Goal: Information Seeking & Learning: Understand process/instructions

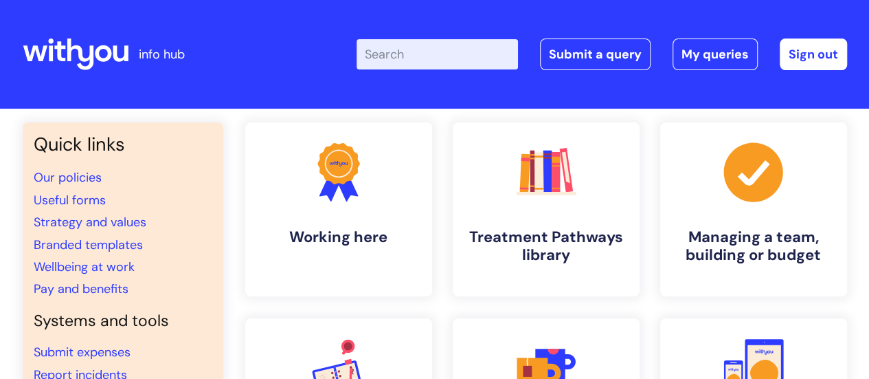
drag, startPoint x: 0, startPoint y: 0, endPoint x: 431, endPoint y: 56, distance: 435.1
click at [431, 56] on input "Enter your search term here..." at bounding box center [437, 54] width 161 height 30
type input "probation"
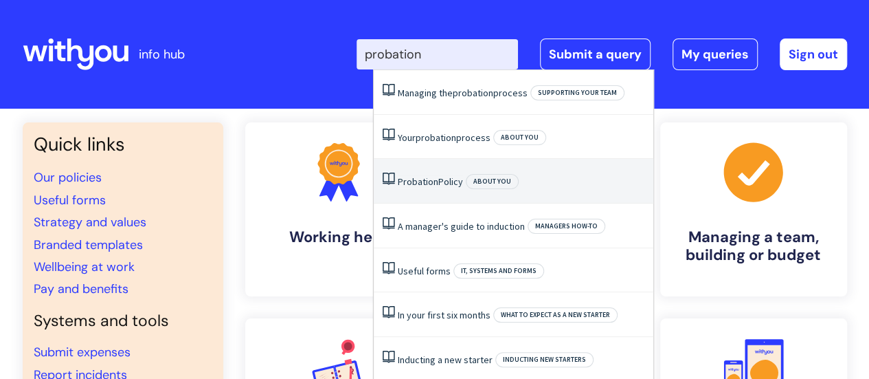
click at [434, 194] on li "Probation Policy About you" at bounding box center [514, 181] width 280 height 45
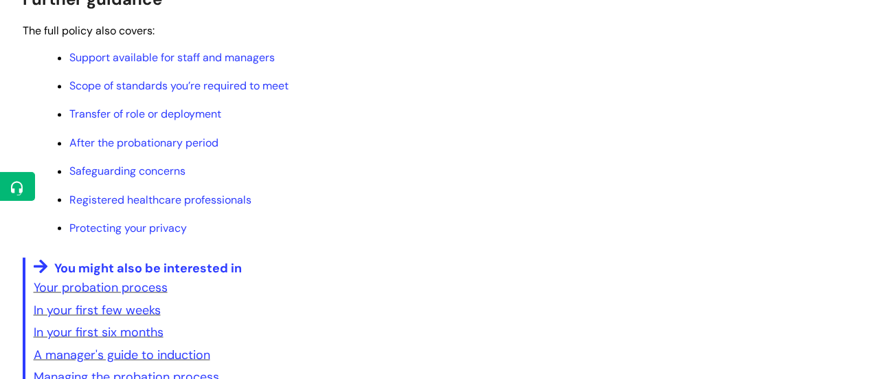
scroll to position [1114, 0]
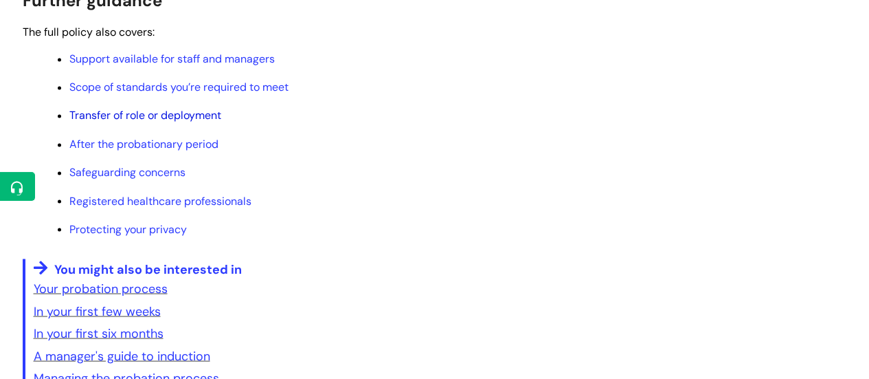
click at [201, 118] on link "Transfer of role or deployment" at bounding box center [145, 115] width 152 height 14
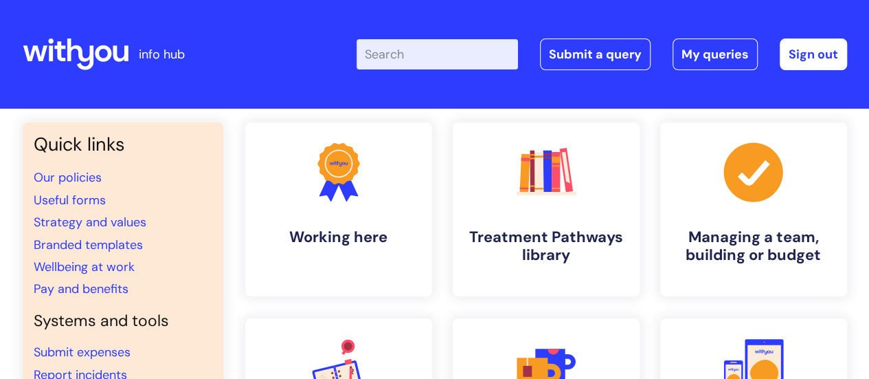
click at [432, 60] on input "Enter your search term here..." at bounding box center [437, 54] width 161 height 30
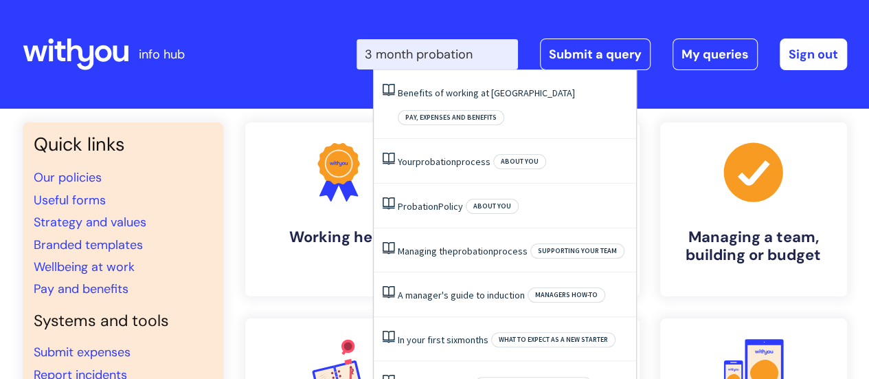
type input "3 month probation"
click button "Search" at bounding box center [0, 0] width 0 height 0
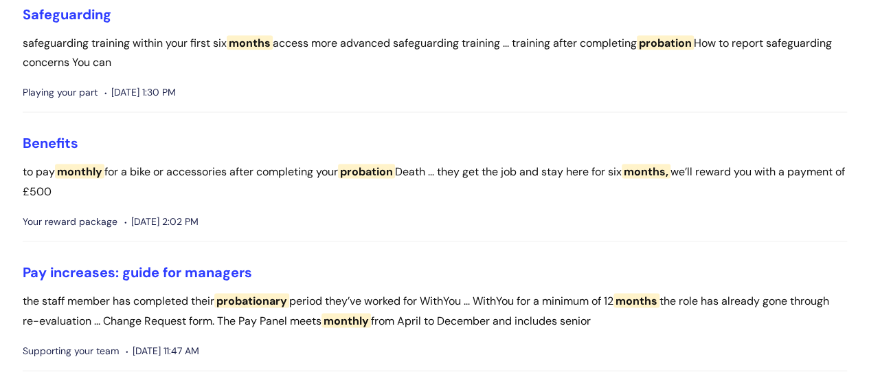
scroll to position [1297, 0]
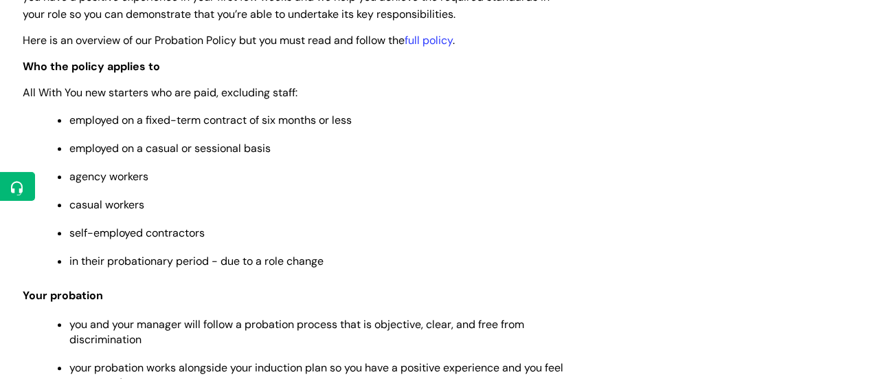
scroll to position [368, 0]
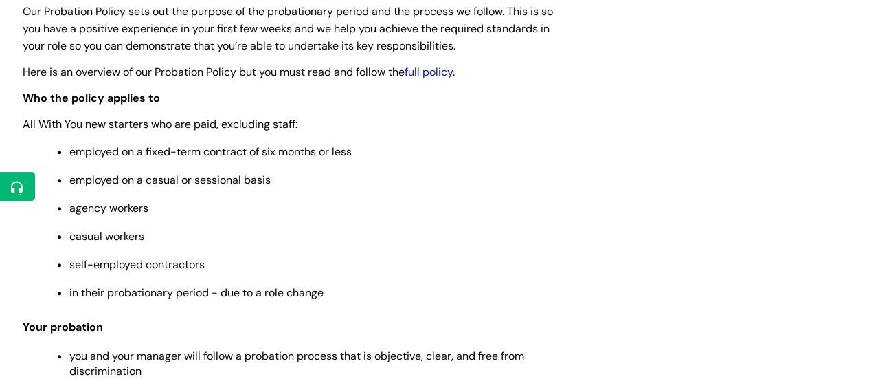
click at [445, 74] on link "full policy" at bounding box center [429, 72] width 48 height 14
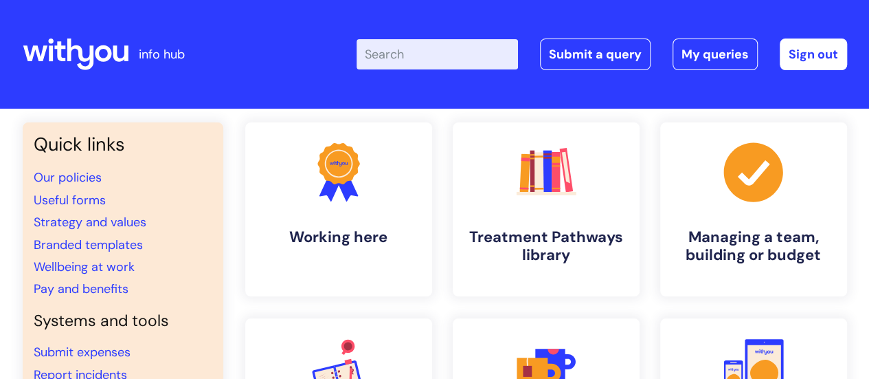
click at [434, 58] on input "Enter your search term here..." at bounding box center [437, 54] width 161 height 30
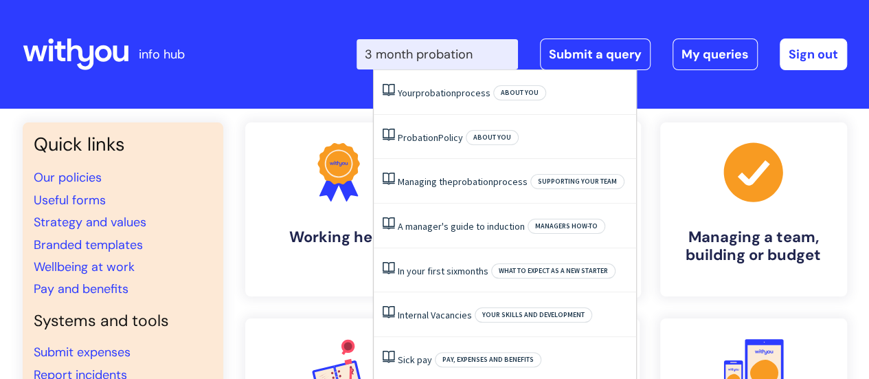
type input "3 month probation"
click button "Search" at bounding box center [0, 0] width 0 height 0
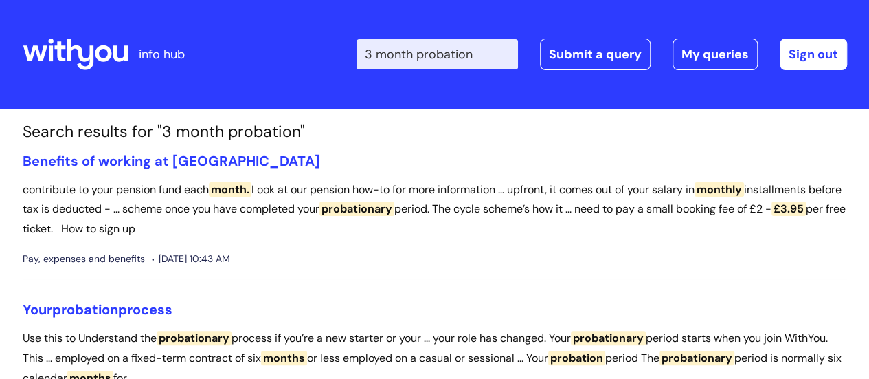
click at [63, 47] on icon at bounding box center [59, 51] width 11 height 20
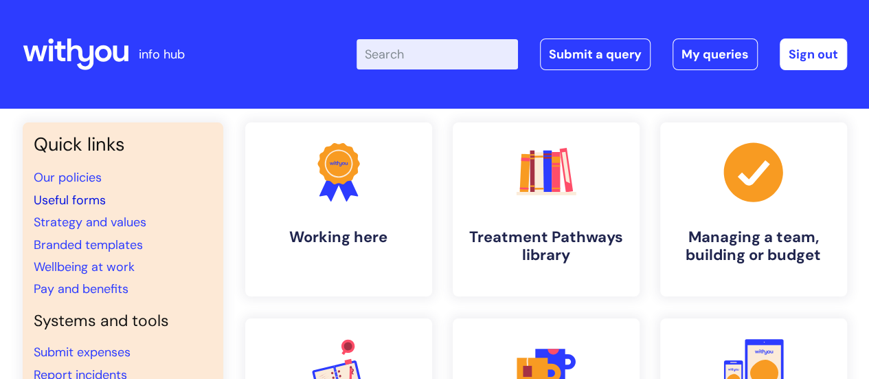
click at [82, 199] on link "Useful forms" at bounding box center [70, 200] width 72 height 16
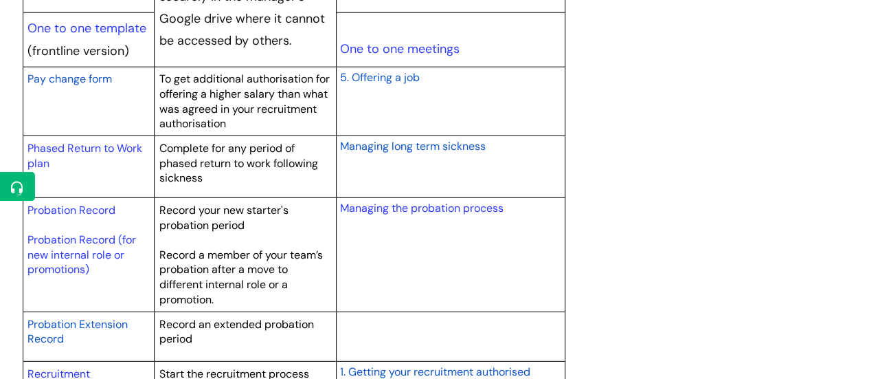
scroll to position [1819, 0]
click at [106, 254] on link "Probation Record (for new internal role or promotions)" at bounding box center [81, 254] width 109 height 44
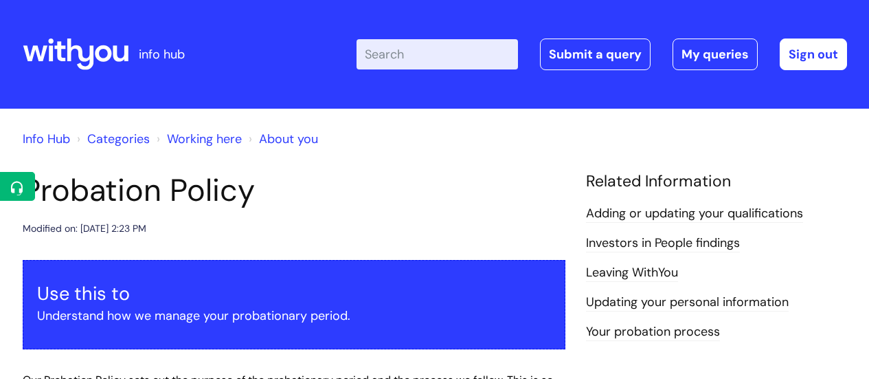
scroll to position [1114, 0]
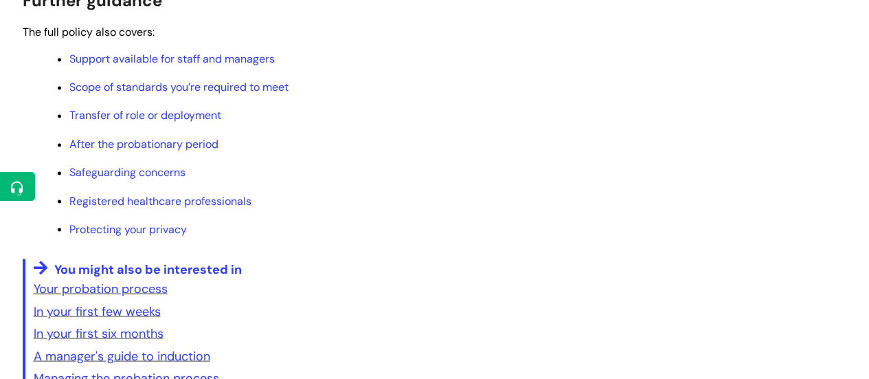
click at [455, 175] on p "Safeguarding concerns" at bounding box center [317, 172] width 496 height 15
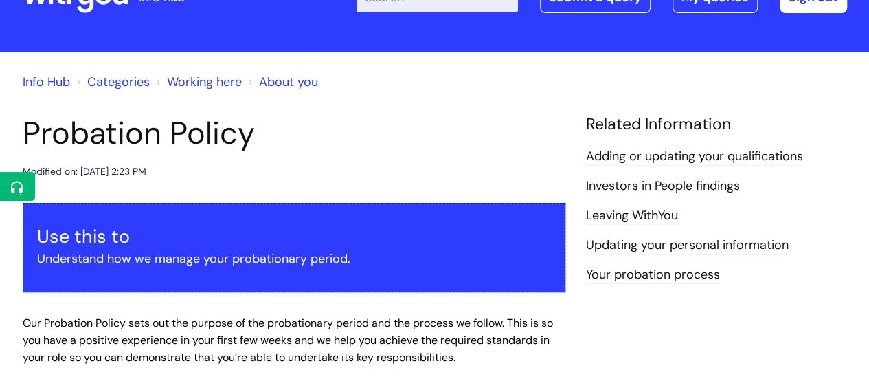
scroll to position [0, 0]
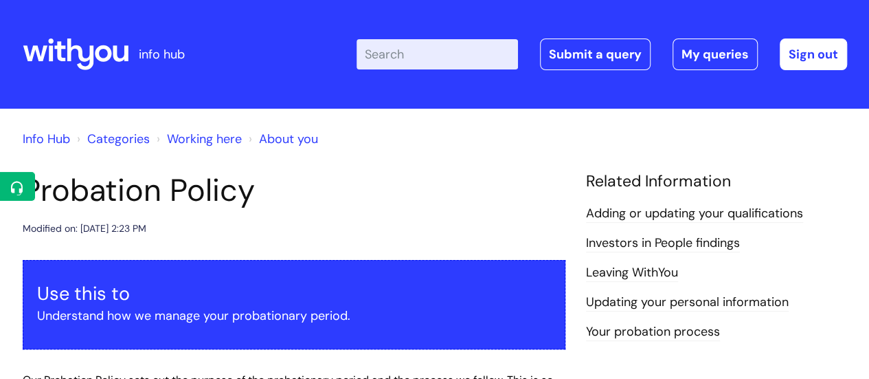
click at [55, 60] on icon at bounding box center [76, 54] width 106 height 33
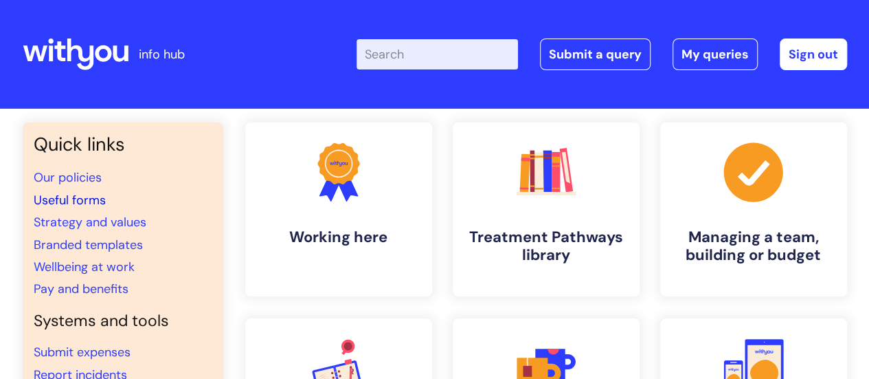
click at [99, 199] on link "Useful forms" at bounding box center [70, 200] width 72 height 16
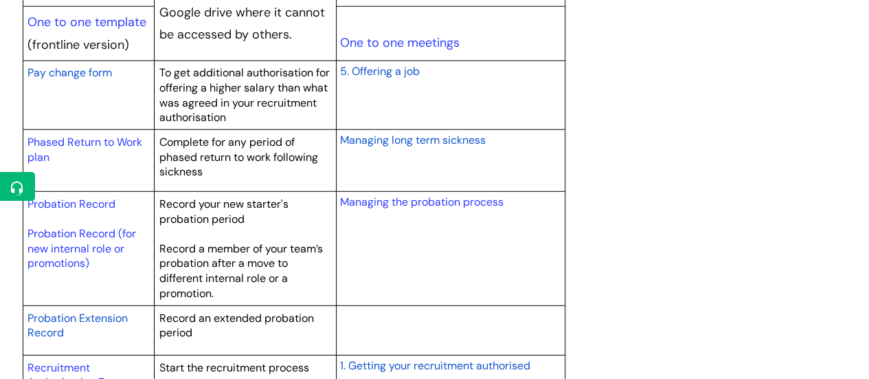
scroll to position [1826, 0]
